Goal: Task Accomplishment & Management: Manage account settings

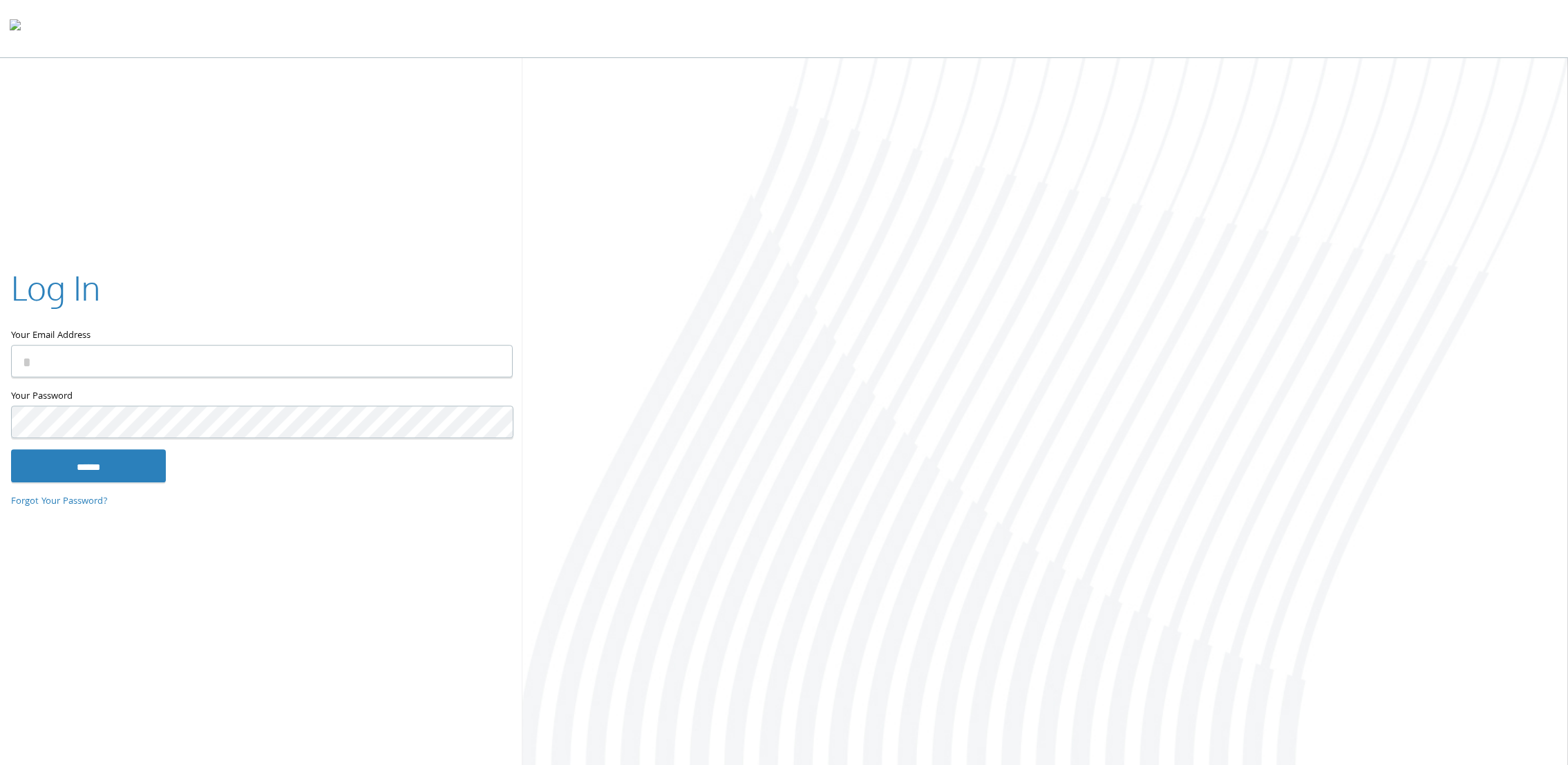
type input "**********"
click at [97, 468] on input "******" at bounding box center [88, 464] width 155 height 33
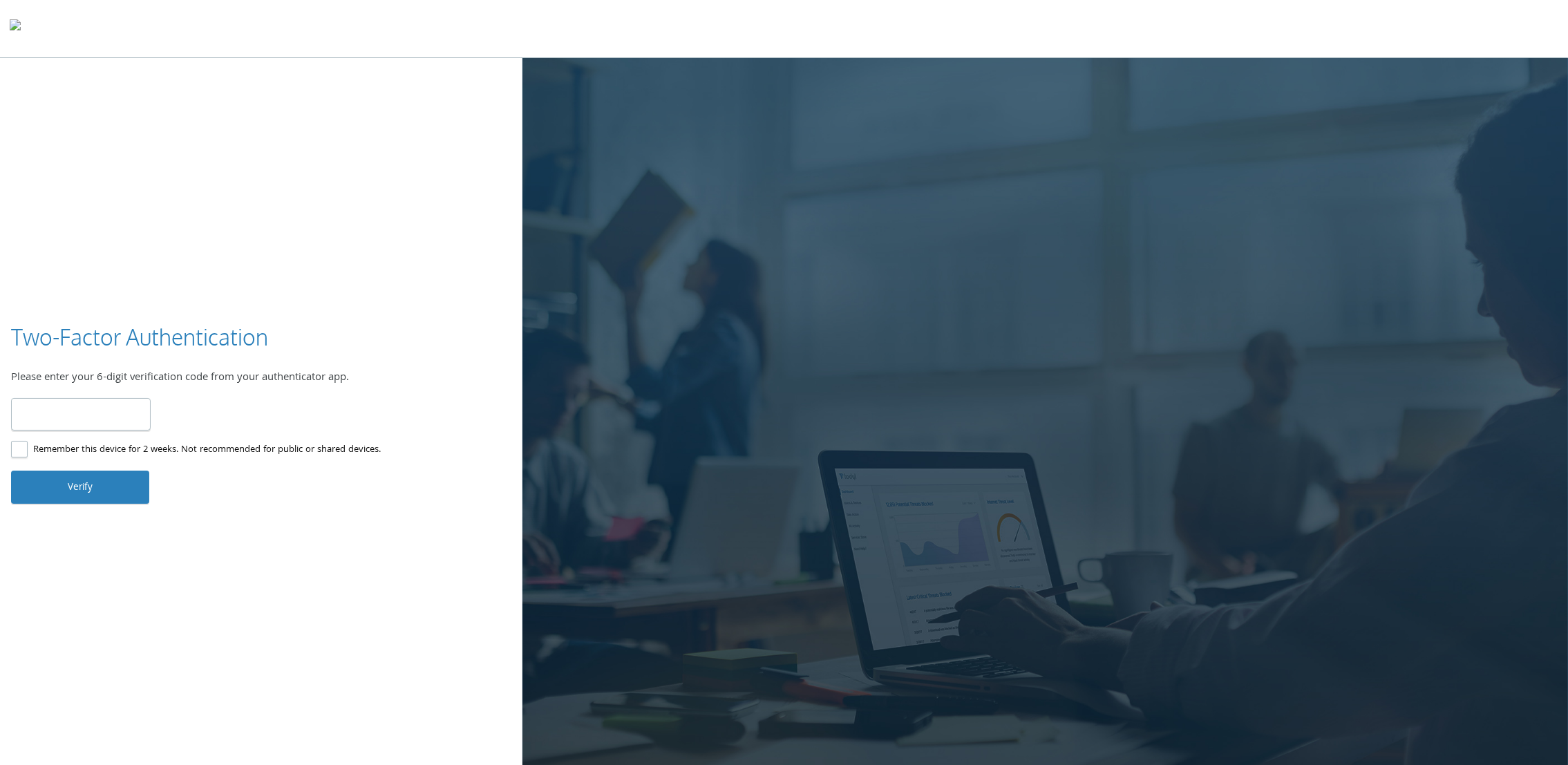
click at [114, 416] on input "number" at bounding box center [80, 414] width 139 height 33
type input "******"
